Goal: Task Accomplishment & Management: Manage account settings

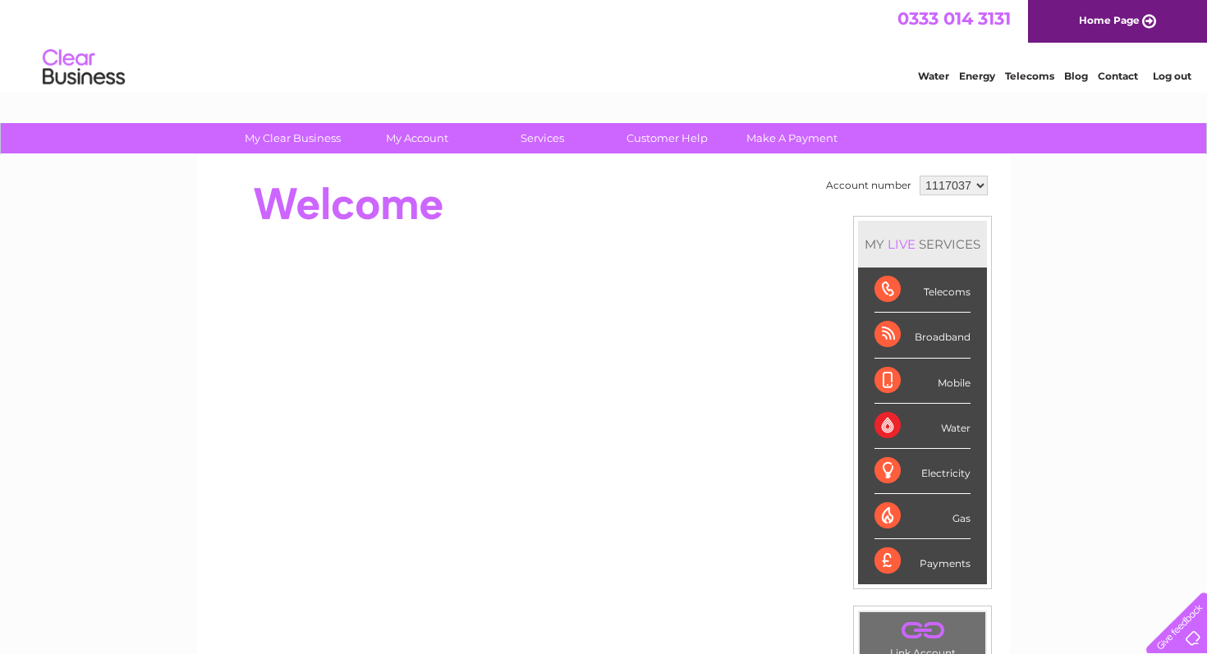
click at [982, 183] on select "1117037 1145251" at bounding box center [953, 186] width 68 height 20
select select "1145251"
click at [919, 176] on select "1117037 1145251" at bounding box center [953, 186] width 68 height 20
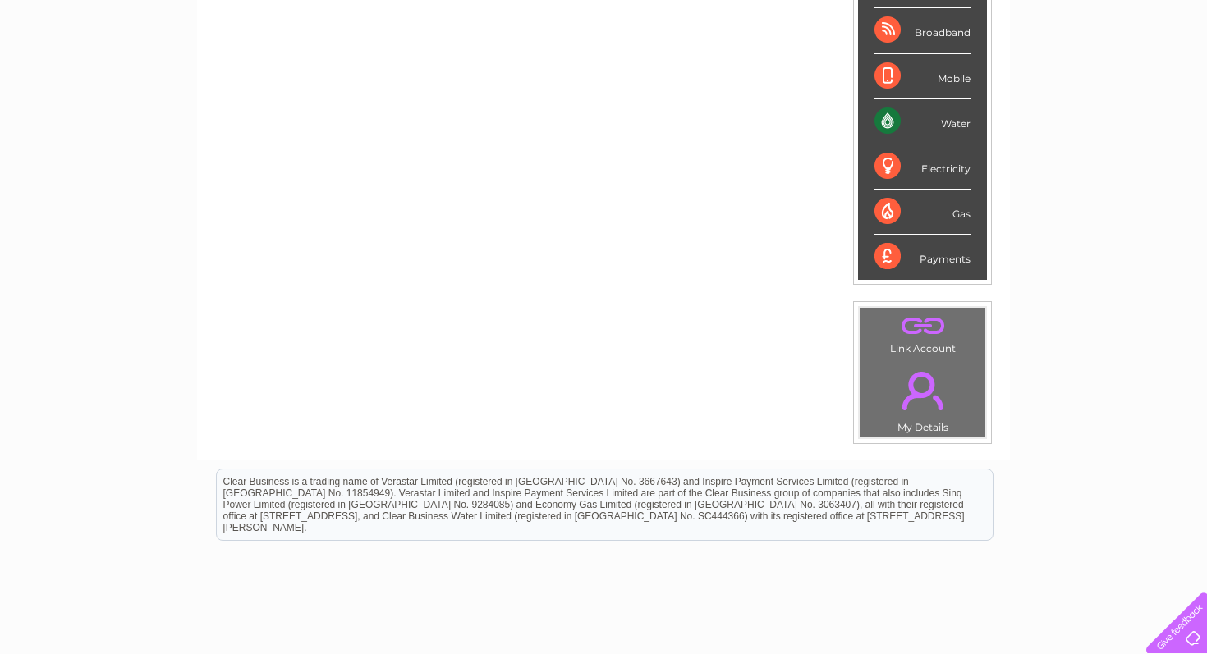
scroll to position [291, 0]
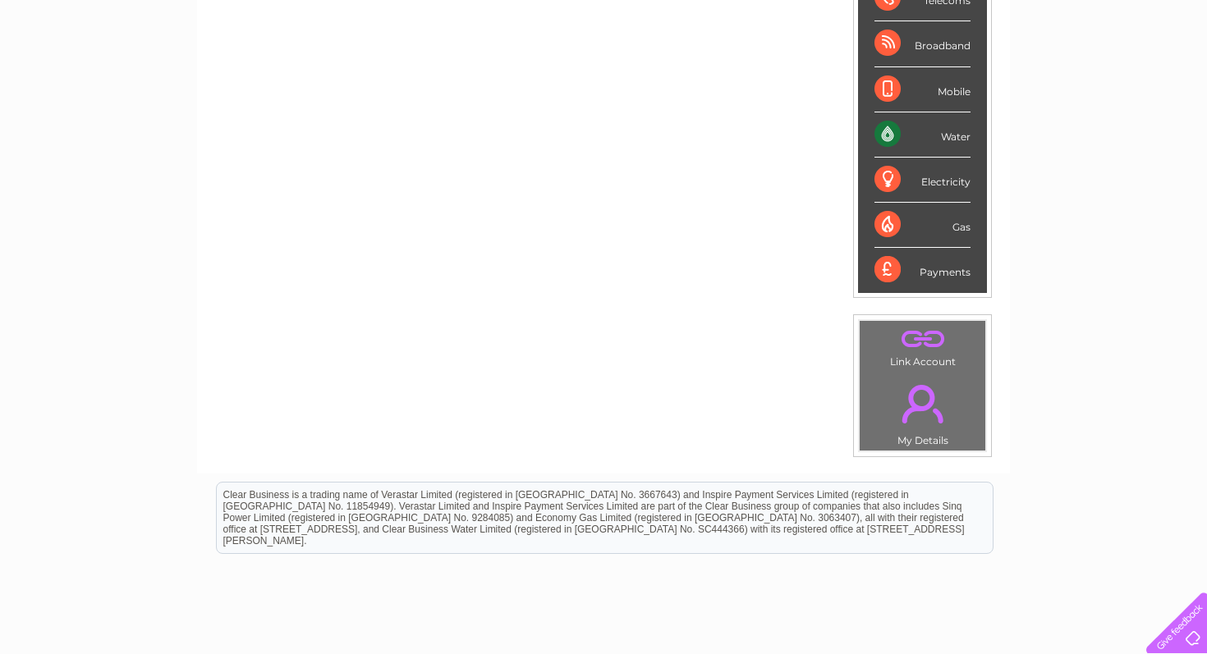
click at [886, 135] on div "Water" at bounding box center [922, 134] width 96 height 45
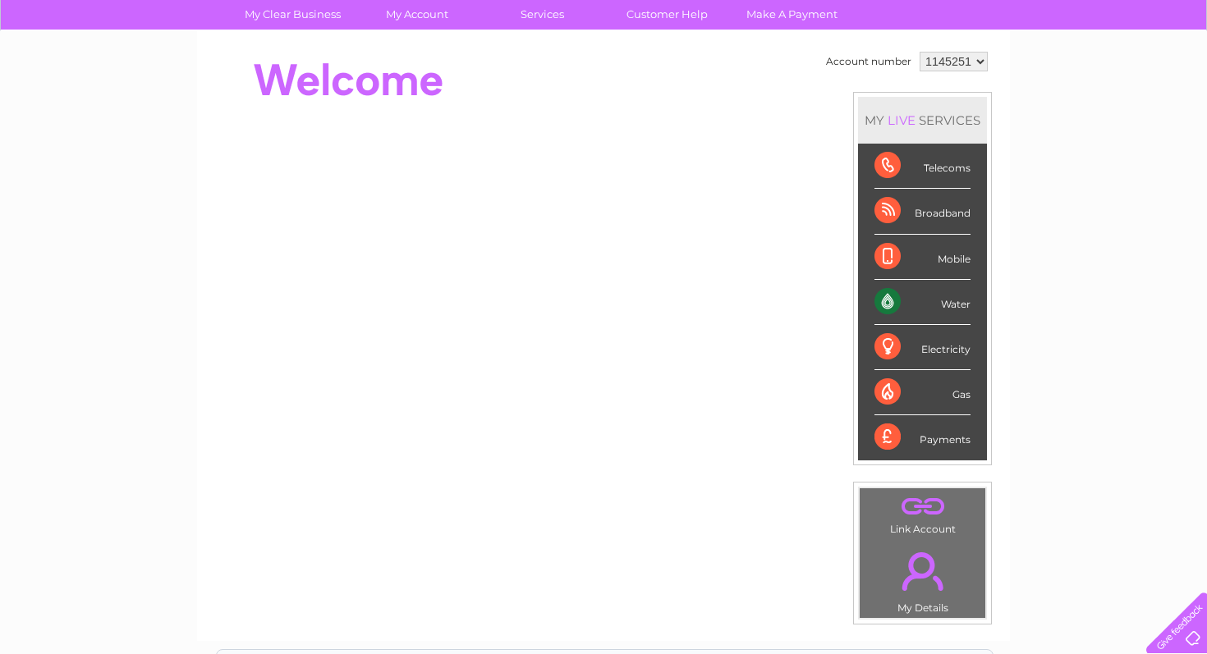
scroll to position [53, 0]
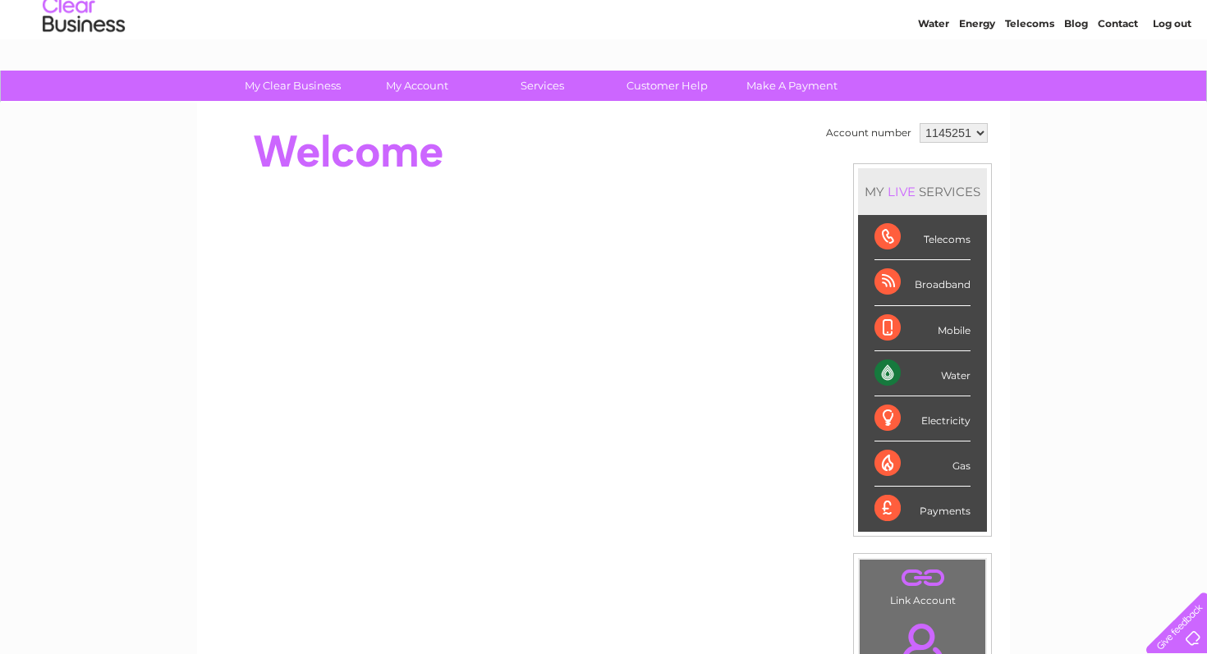
click at [888, 374] on div "Water" at bounding box center [922, 373] width 96 height 45
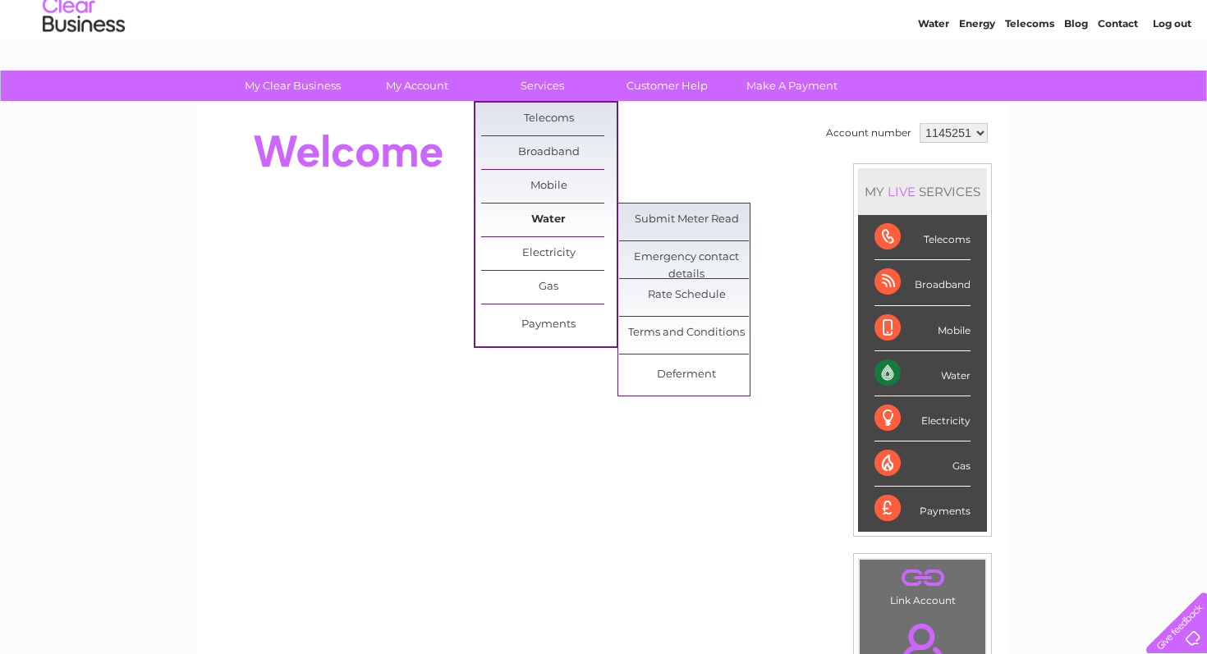
click at [557, 223] on link "Water" at bounding box center [548, 220] width 135 height 33
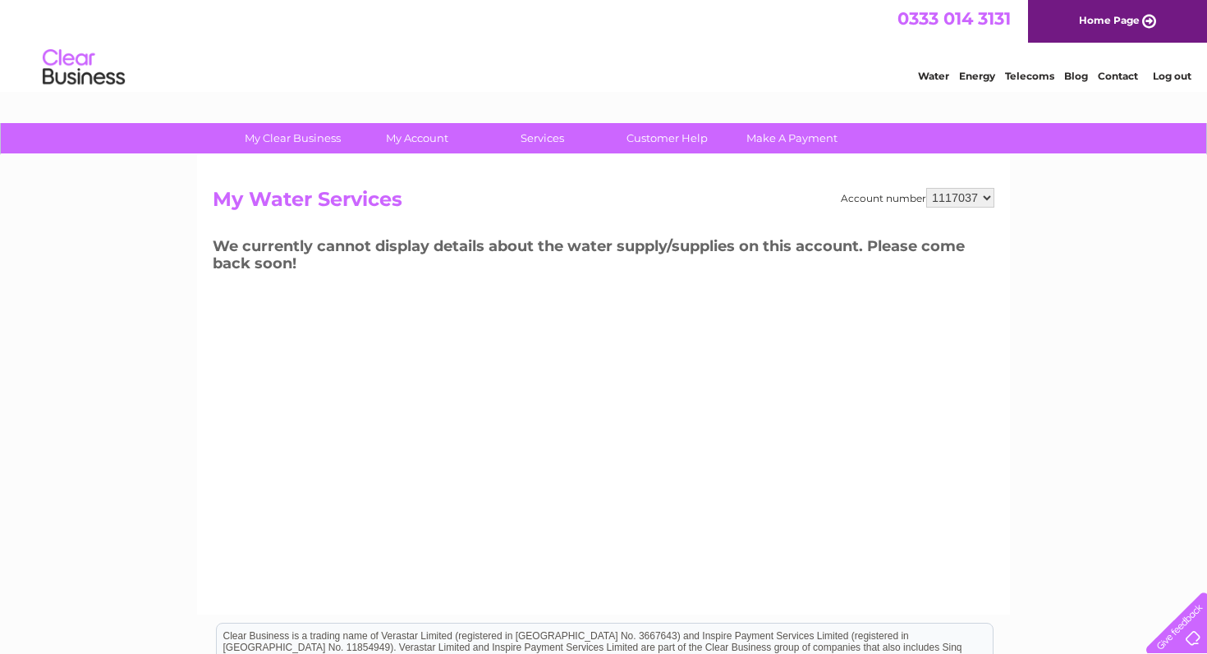
click at [984, 192] on select "1117037 1145251" at bounding box center [960, 198] width 68 height 20
select select "1145251"
click at [927, 188] on select "1117037 1145251" at bounding box center [960, 198] width 68 height 20
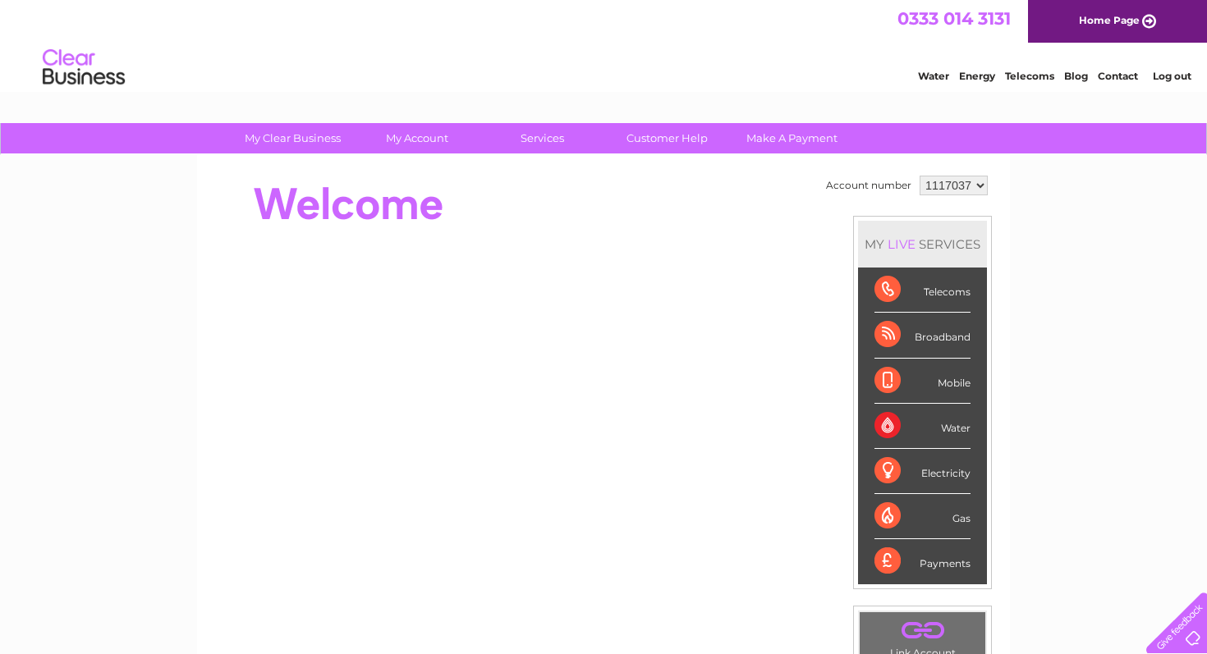
click at [976, 185] on select "1117037 1145251" at bounding box center [953, 186] width 68 height 20
select select "1145251"
click at [919, 176] on select "1117037 1145251" at bounding box center [953, 186] width 68 height 20
click at [884, 424] on div "Water" at bounding box center [922, 426] width 96 height 45
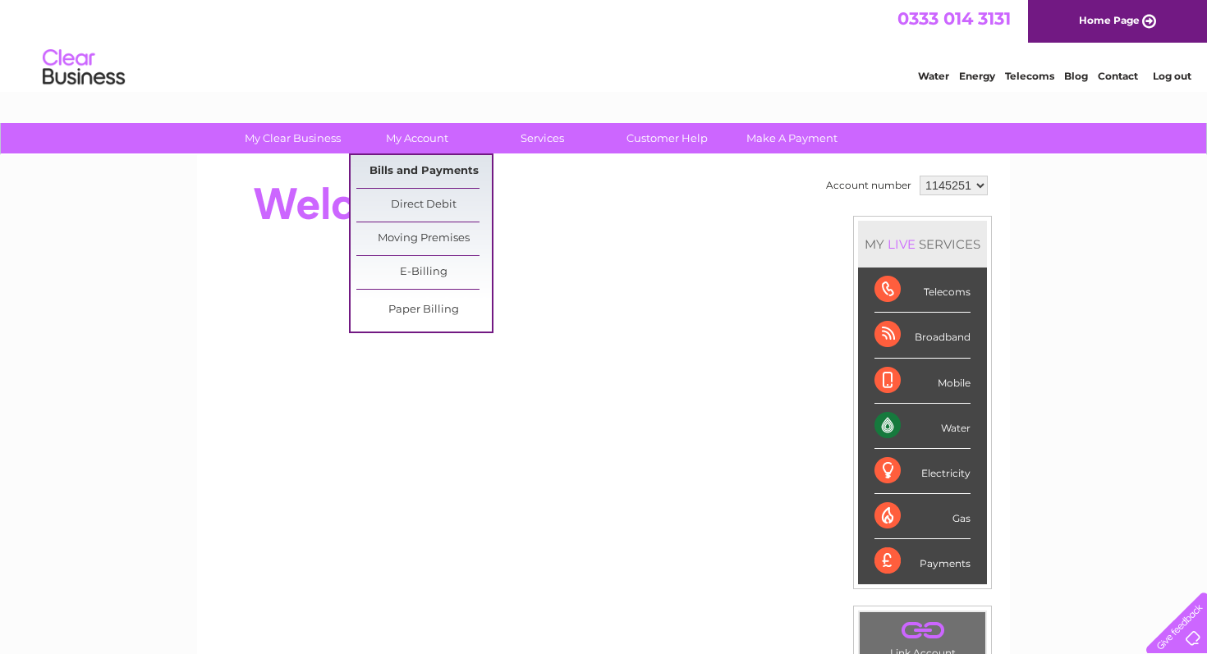
click at [433, 172] on link "Bills and Payments" at bounding box center [423, 171] width 135 height 33
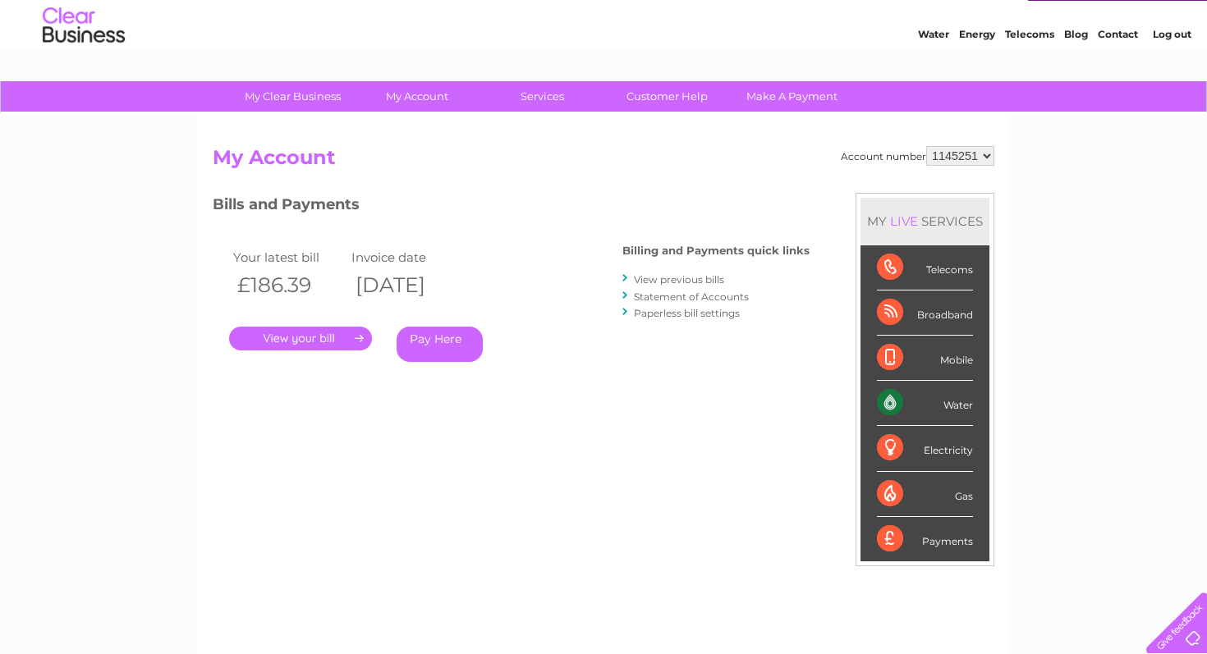
scroll to position [141, 0]
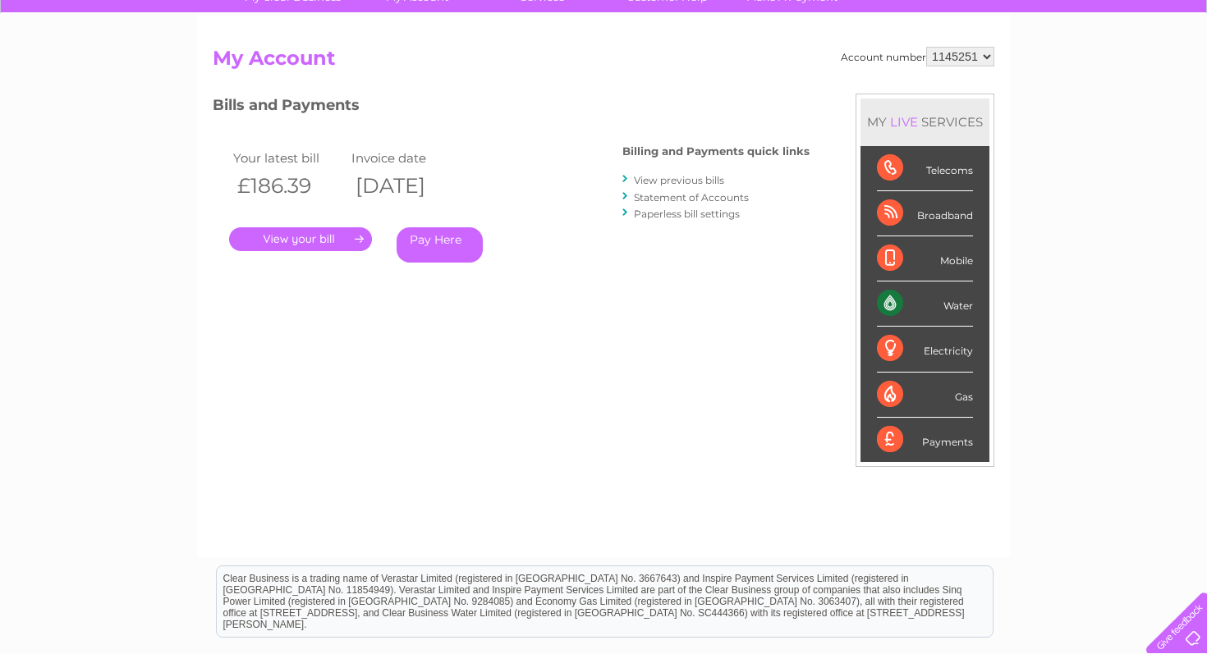
click at [318, 242] on link "." at bounding box center [300, 239] width 143 height 24
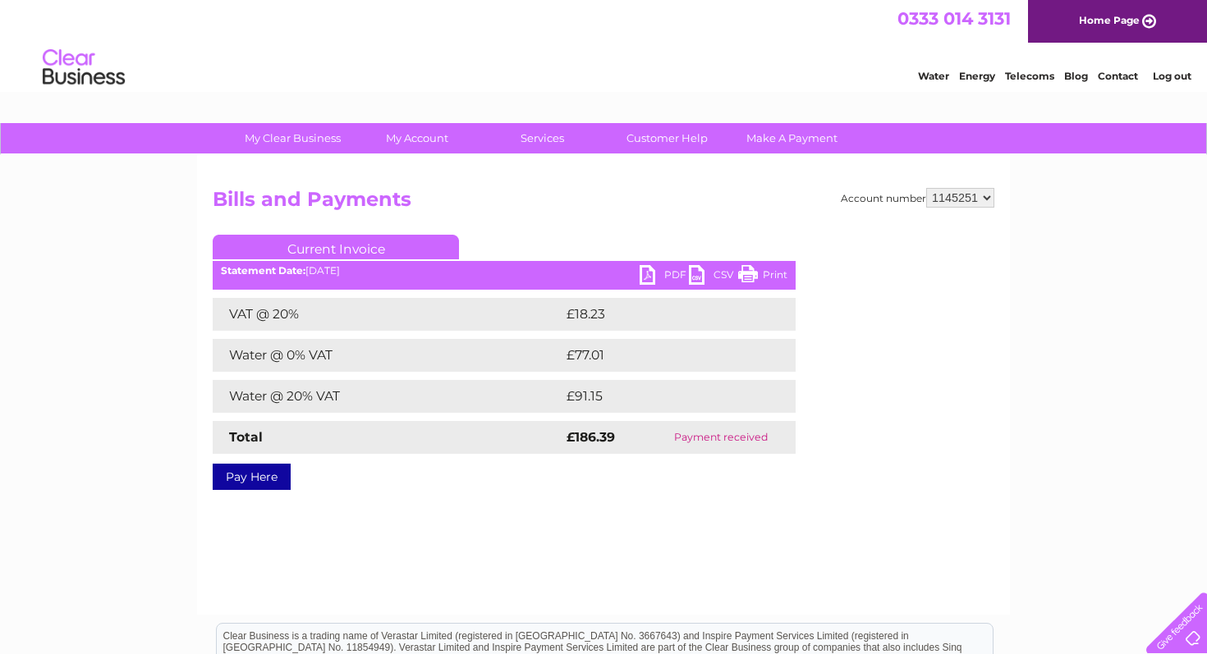
click at [667, 273] on link "PDF" at bounding box center [663, 277] width 49 height 24
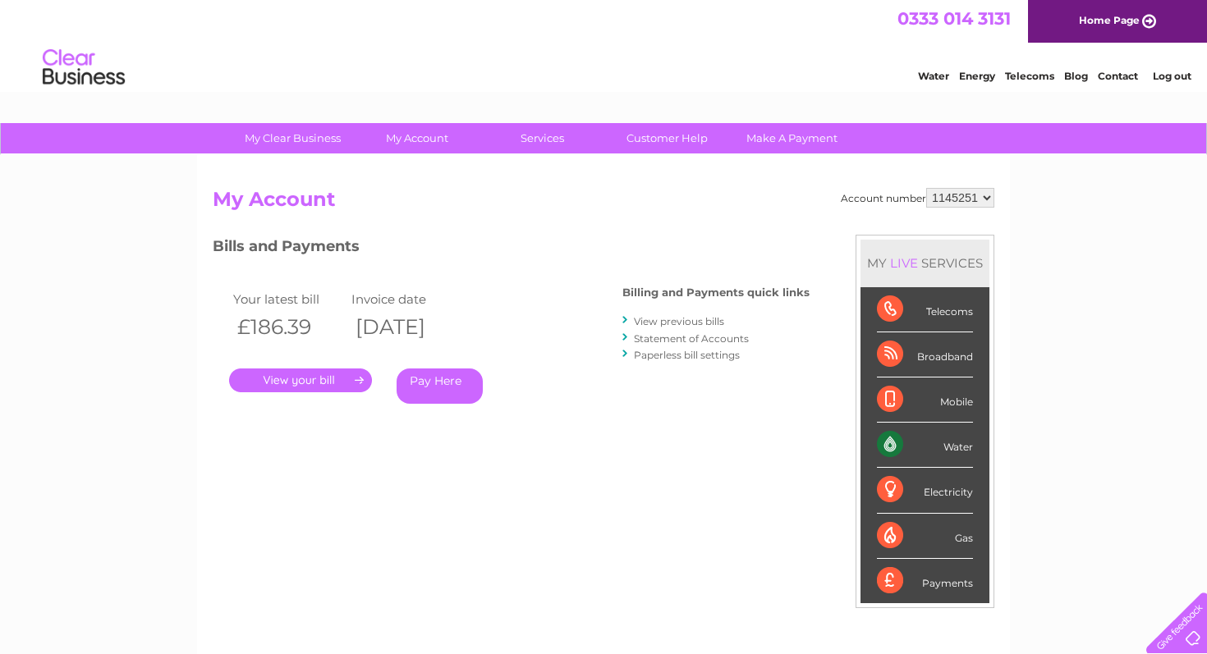
click at [679, 324] on link "View previous bills" at bounding box center [679, 321] width 90 height 12
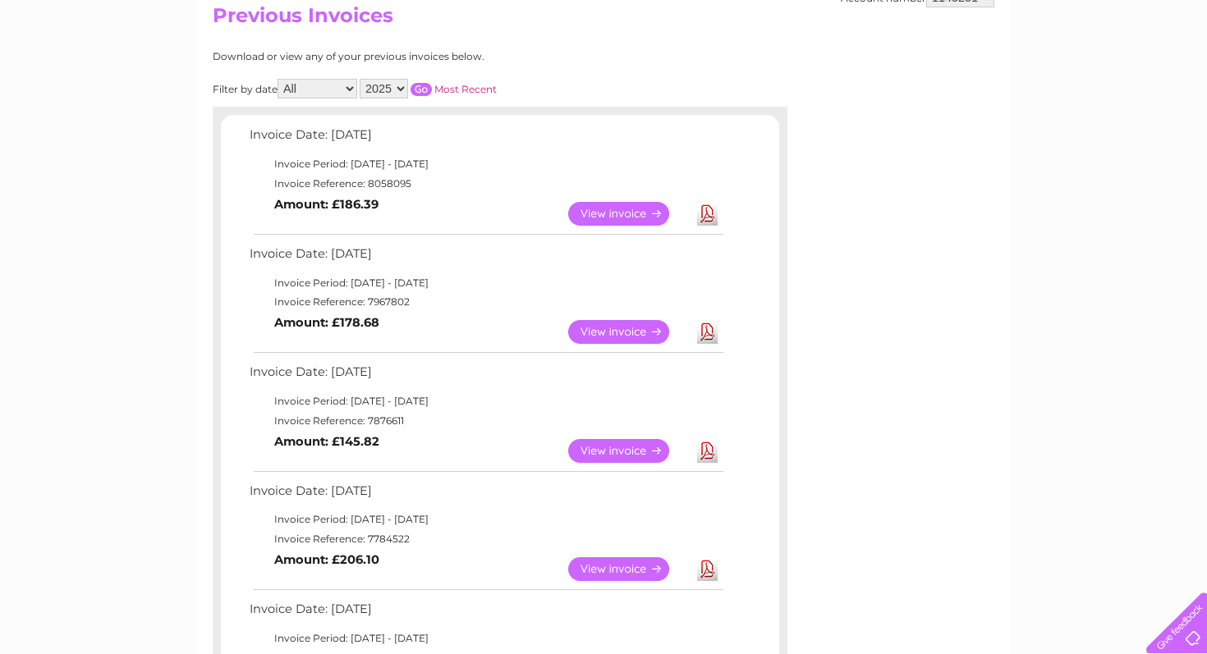
scroll to position [206, 0]
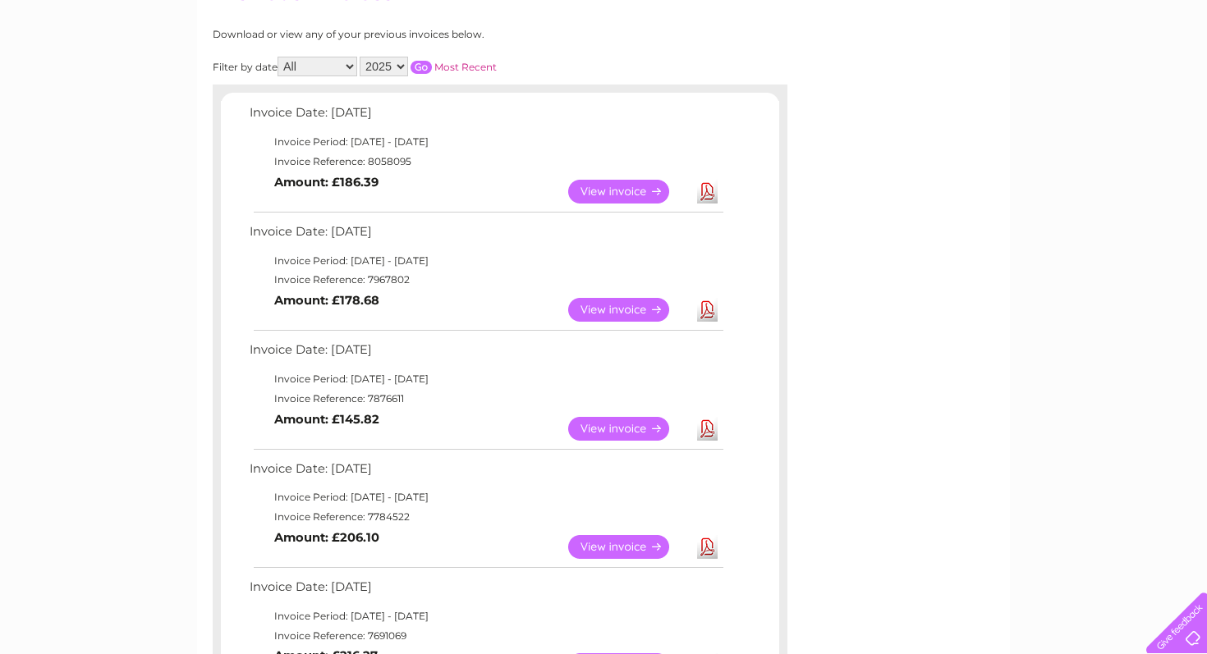
click at [637, 308] on link "View" at bounding box center [628, 310] width 121 height 24
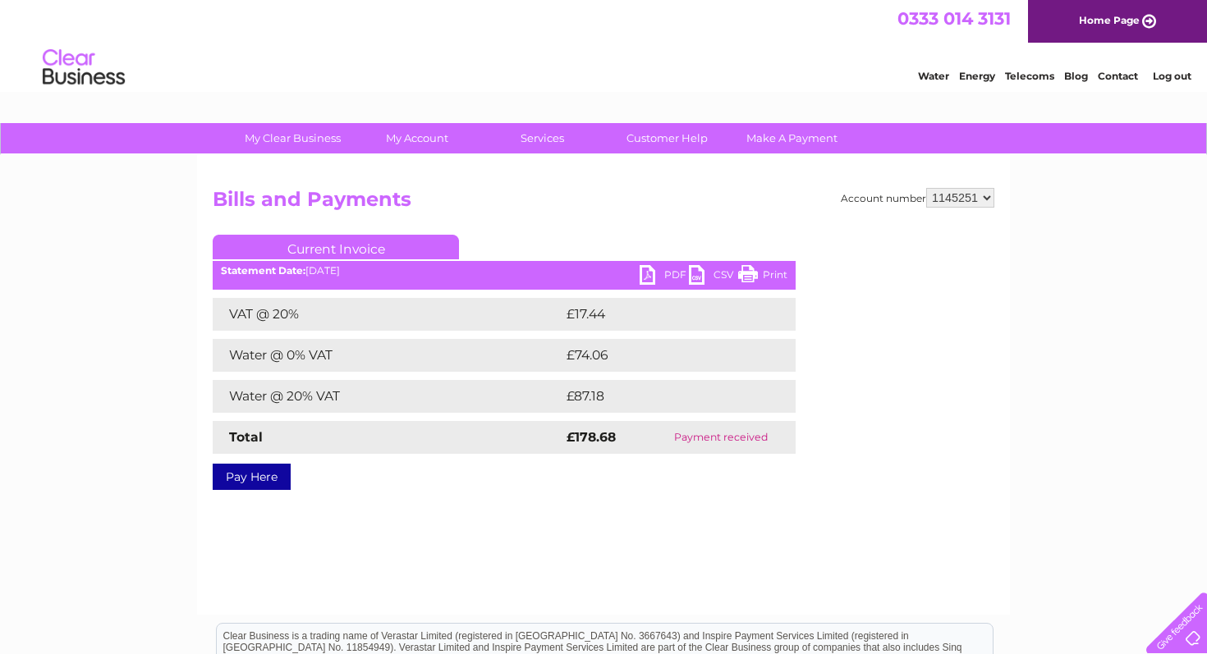
click at [671, 277] on link "PDF" at bounding box center [663, 277] width 49 height 24
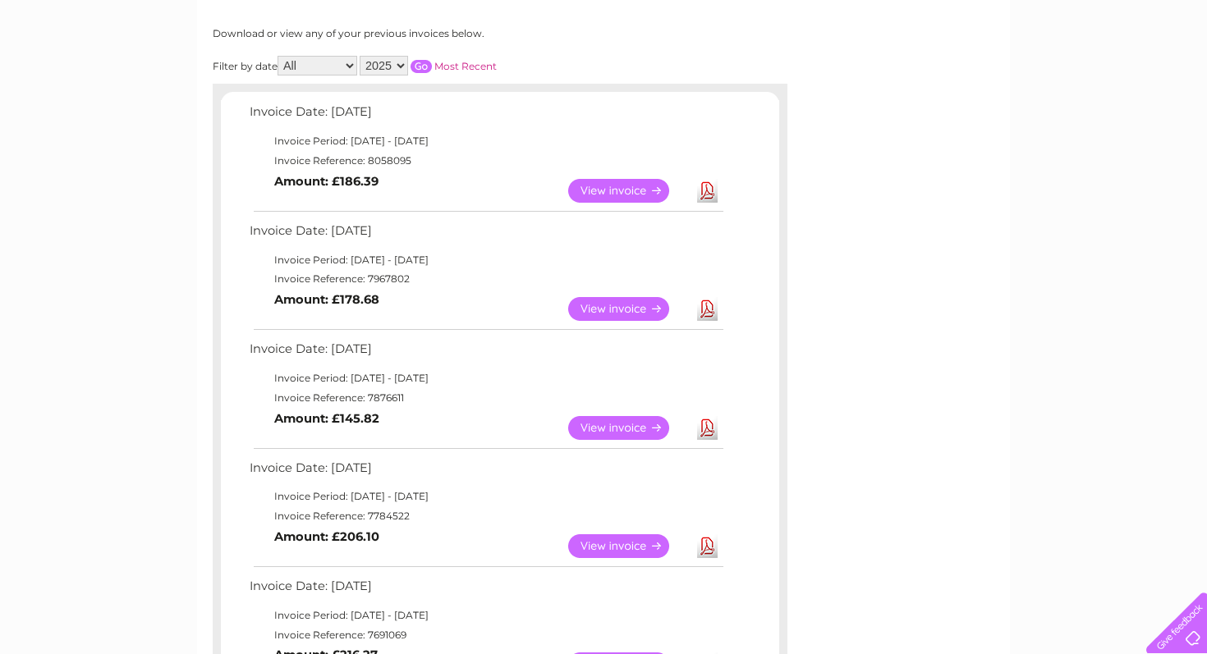
click at [630, 424] on link "View" at bounding box center [628, 428] width 121 height 24
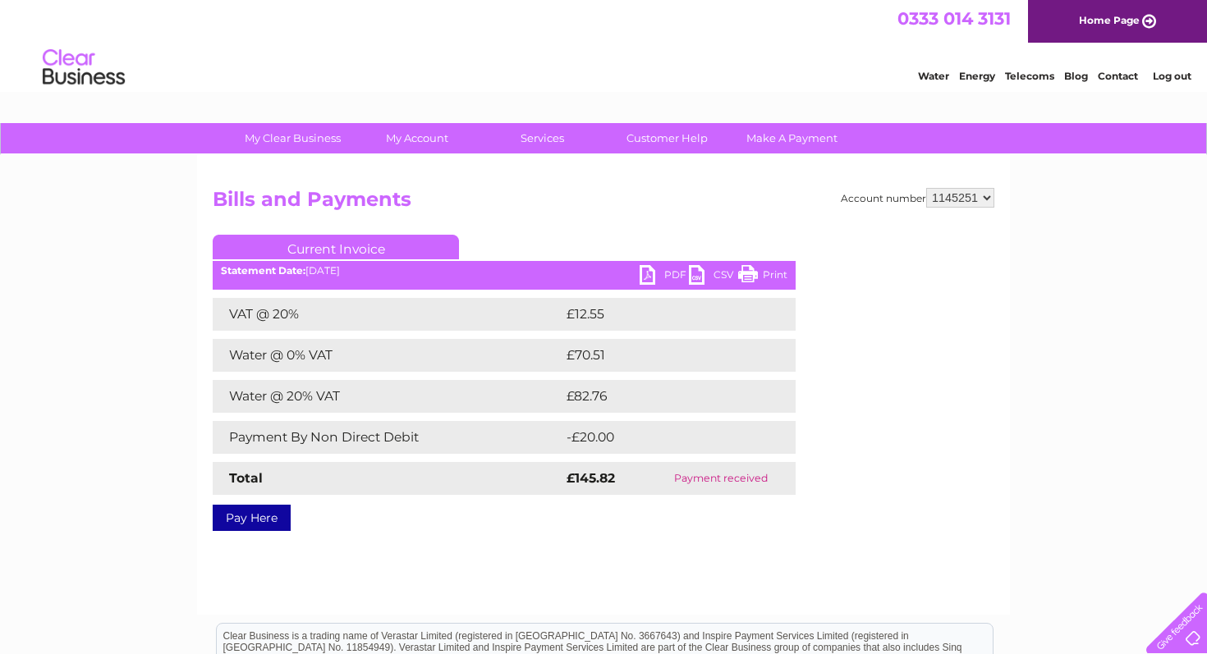
click at [675, 274] on link "PDF" at bounding box center [663, 277] width 49 height 24
